Goal: Task Accomplishment & Management: Manage account settings

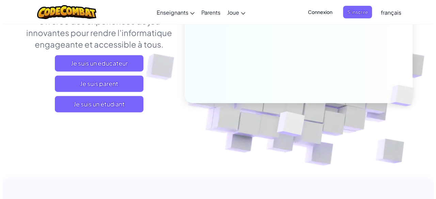
scroll to position [125, 0]
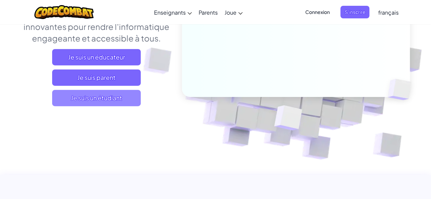
click at [87, 101] on span "Je suis un étudiant" at bounding box center [96, 98] width 89 height 16
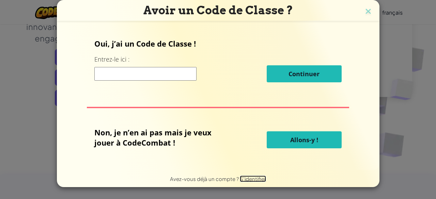
click at [245, 180] on span "S'identifier" at bounding box center [253, 179] width 26 height 6
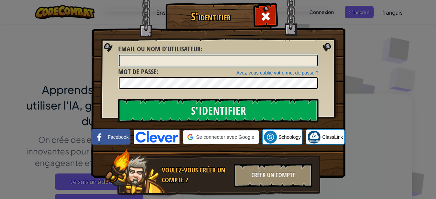
type input "YassmineA3A"
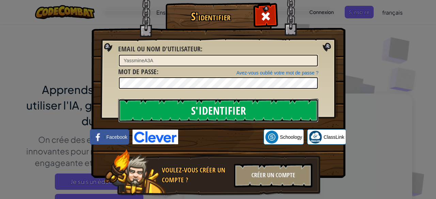
click at [219, 110] on input "S'identifier" at bounding box center [218, 111] width 200 height 24
